Goal: Information Seeking & Learning: Learn about a topic

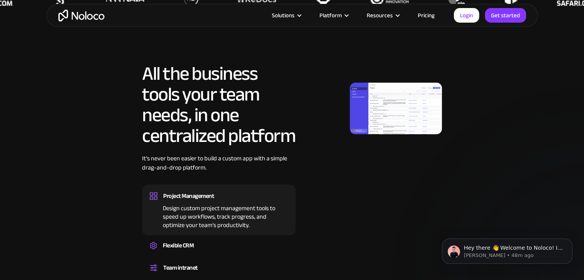
scroll to position [384, 0]
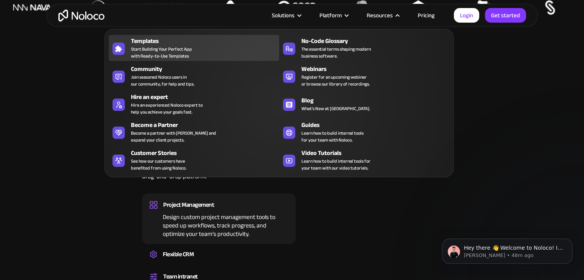
click at [177, 56] on span "Start Building Your Perfect App with Ready-to-Use Templates" at bounding box center [161, 53] width 61 height 14
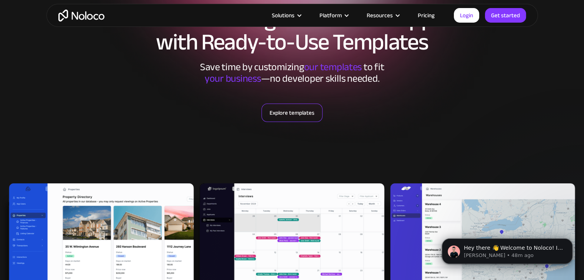
click at [285, 114] on link "Explore templates" at bounding box center [292, 113] width 61 height 18
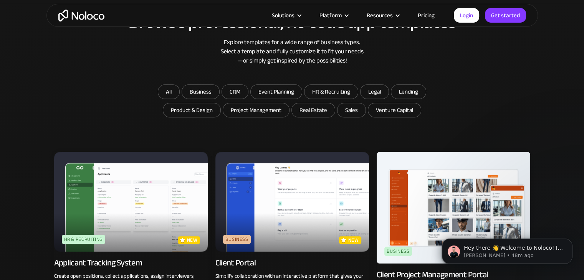
scroll to position [418, 0]
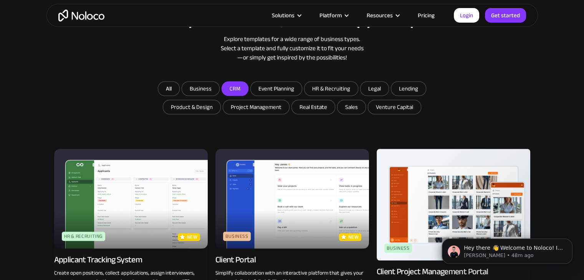
click at [241, 87] on input "CRM" at bounding box center [235, 89] width 26 height 14
checkbox input "true"
